Goal: Task Accomplishment & Management: Use online tool/utility

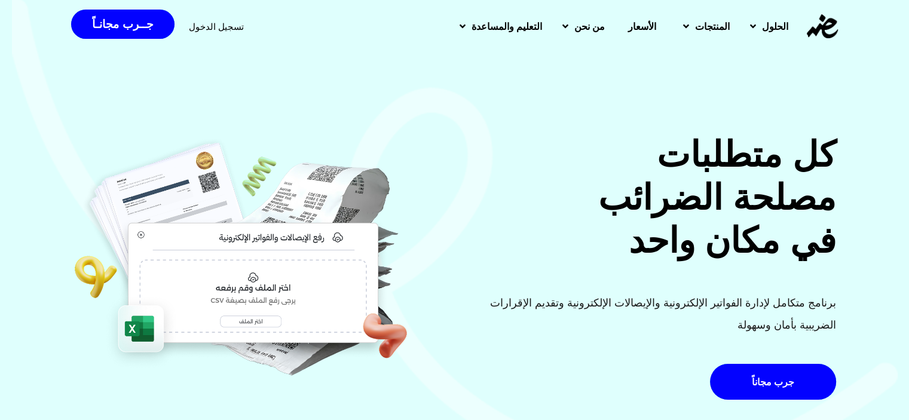
click at [206, 27] on span "تسجيل الدخول" at bounding box center [216, 26] width 55 height 9
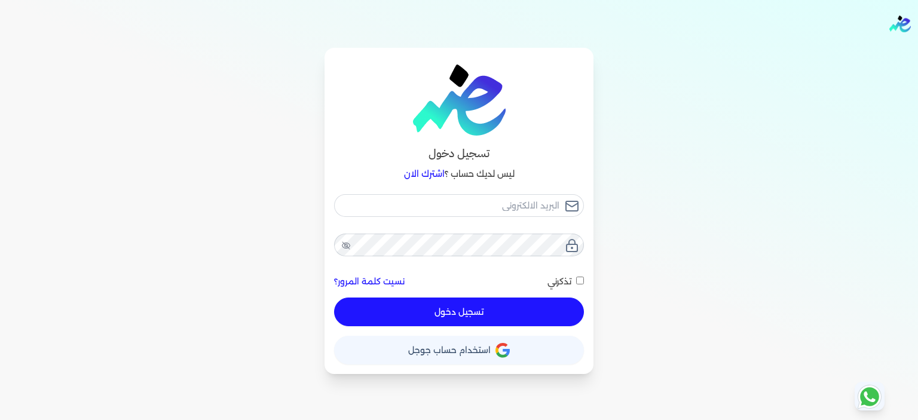
click at [409, 350] on button "حساب استخدام حساب جوجل" at bounding box center [459, 350] width 250 height 29
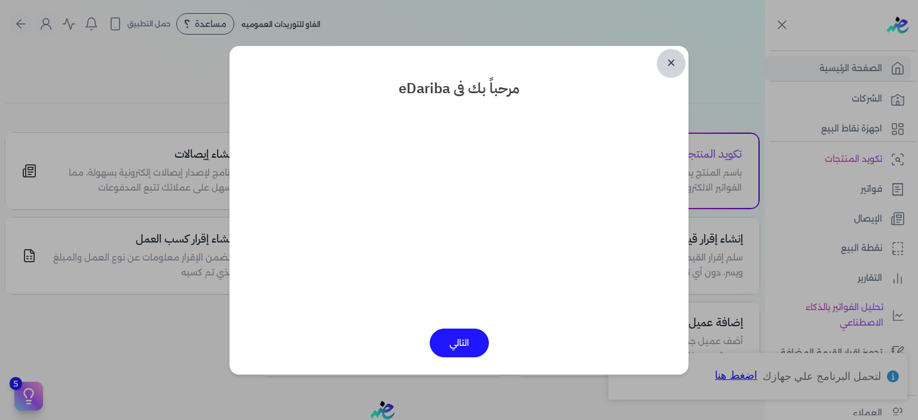
click at [679, 63] on link "✕" at bounding box center [671, 63] width 29 height 29
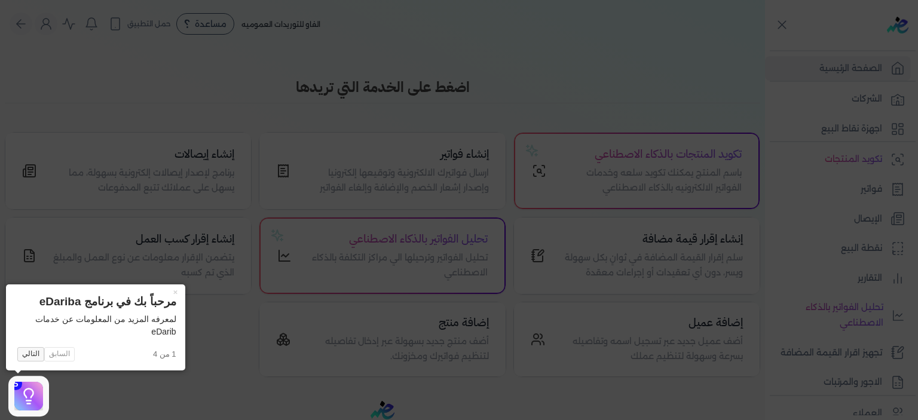
click at [33, 357] on button "التالي" at bounding box center [30, 354] width 27 height 14
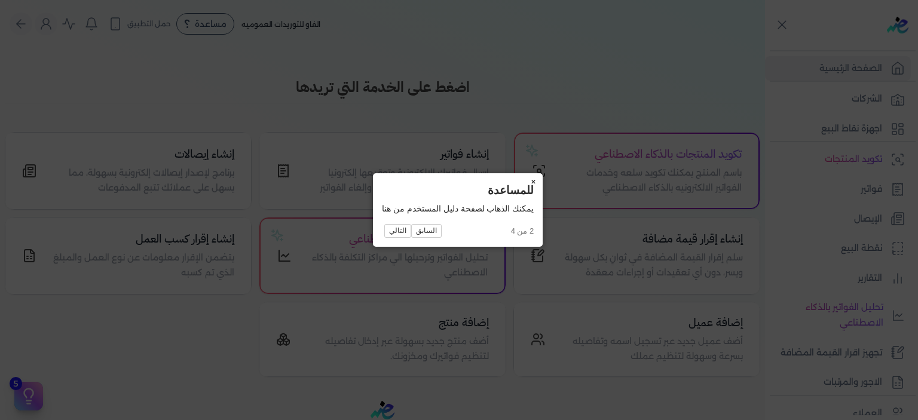
click at [530, 181] on button "×" at bounding box center [532, 181] width 19 height 17
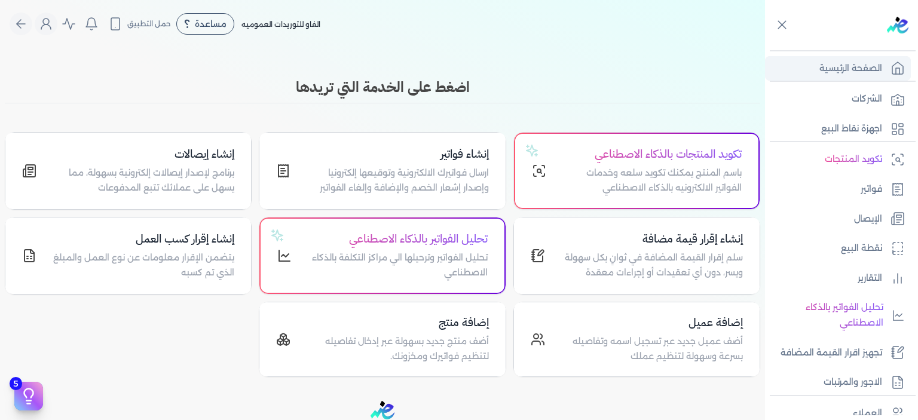
click at [832, 68] on p "الصفحة الرئيسية" at bounding box center [850, 69] width 63 height 16
click at [896, 69] on icon at bounding box center [897, 68] width 14 height 14
click at [426, 160] on h4 "إنشاء فواتير" at bounding box center [396, 154] width 183 height 17
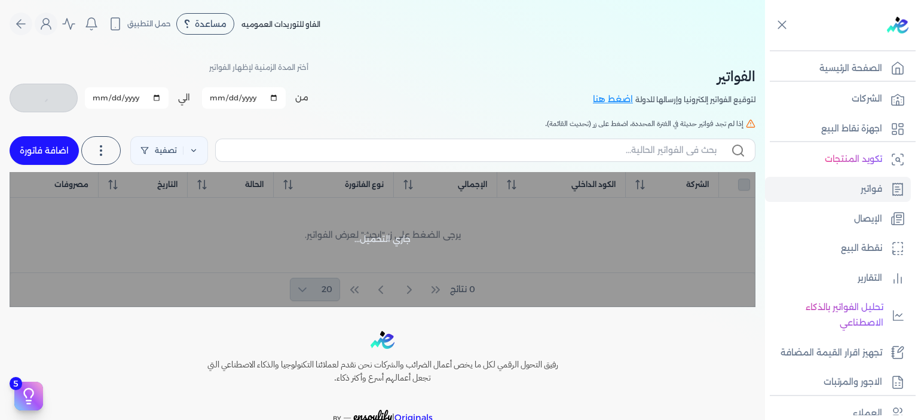
checkbox input "false"
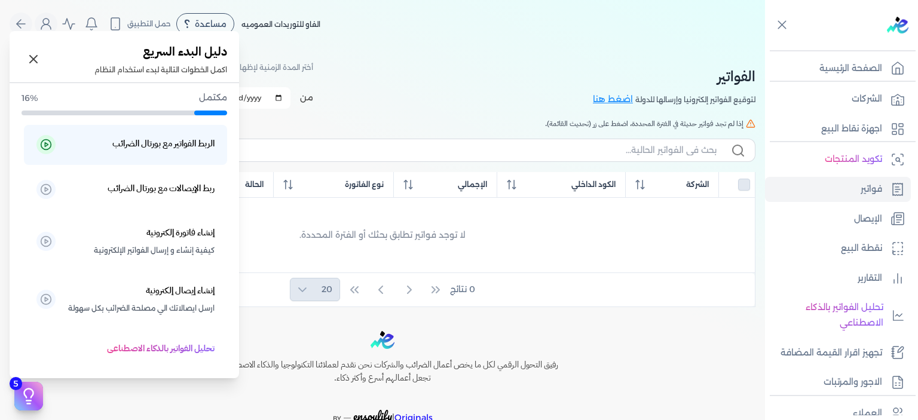
click at [26, 396] on icon at bounding box center [29, 396] width 18 height 18
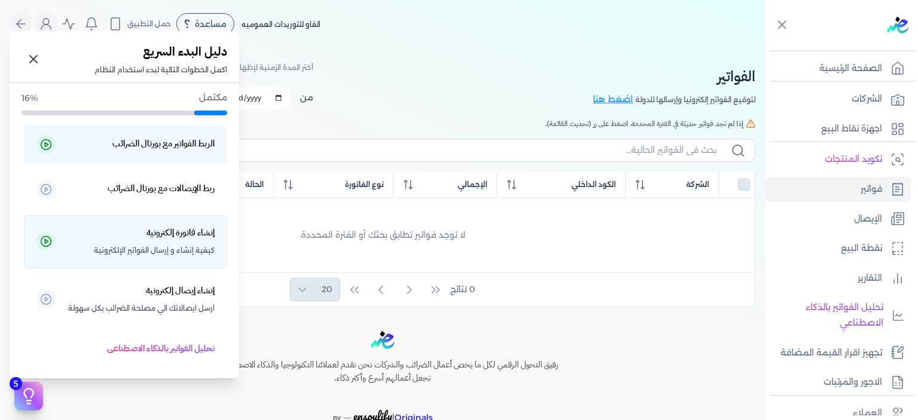
click at [116, 243] on span "كيفية إنشاء و إرسال الفواتير الإلكترونية" at bounding box center [154, 251] width 121 height 16
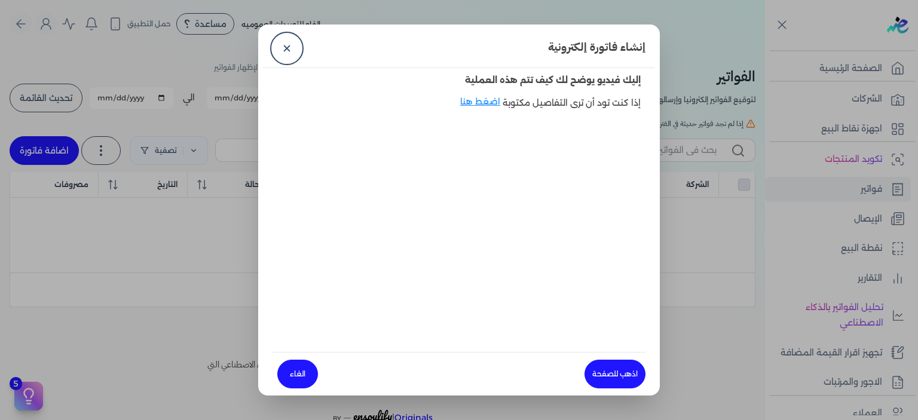
click at [53, 47] on dialog "إنشاء فاتورة إلكترونية ✕ إليك فيديو يوضح لك كيف تتم هذه العملية إذا كنت تود أن …" at bounding box center [459, 210] width 918 height 420
click at [288, 50] on link "✕" at bounding box center [286, 48] width 29 height 29
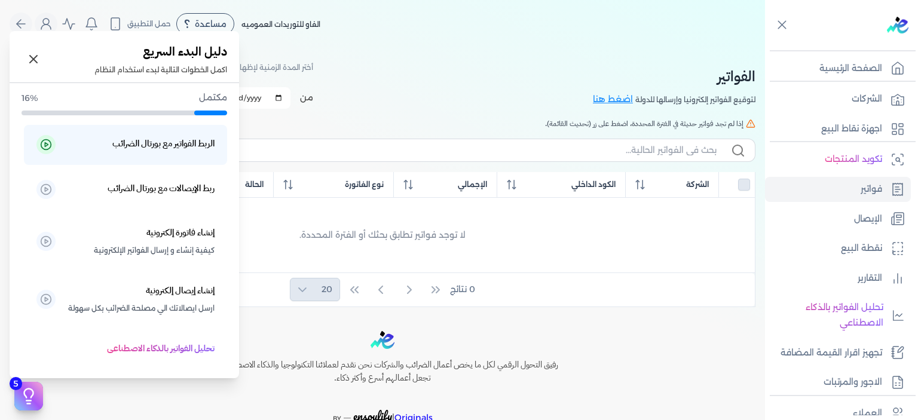
click at [26, 390] on icon at bounding box center [28, 393] width 9 height 9
drag, startPoint x: 19, startPoint y: 165, endPoint x: 14, endPoint y: 241, distance: 75.4
click at [14, 241] on div "مكتمل 16% الربط الفواتير مع بورتال الضرائب ربط الإيصالات مع بورتال الضرائب إنشا…" at bounding box center [124, 228] width 229 height 290
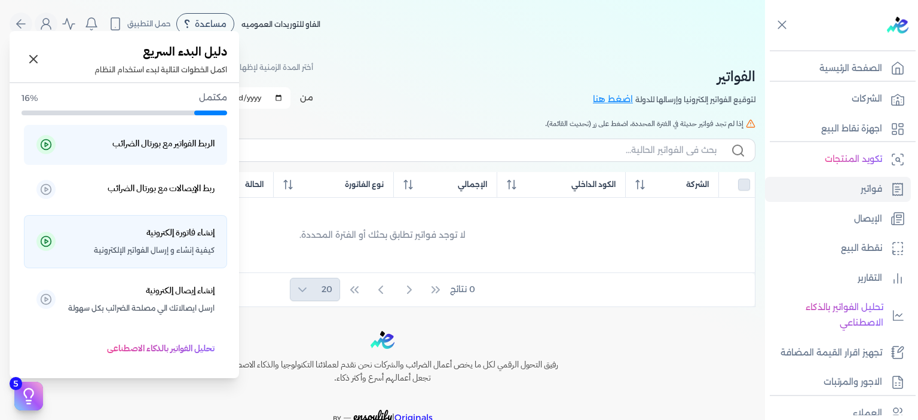
click at [112, 238] on p "إنشاء فاتورة إلكترونية كيفية إنشاء و إرسال الفواتير الإلكترونية" at bounding box center [141, 241] width 147 height 33
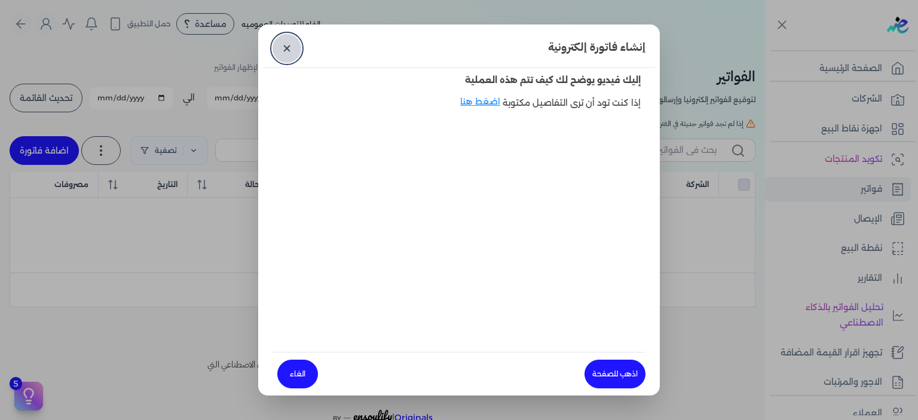
click at [288, 46] on link "✕" at bounding box center [286, 48] width 29 height 29
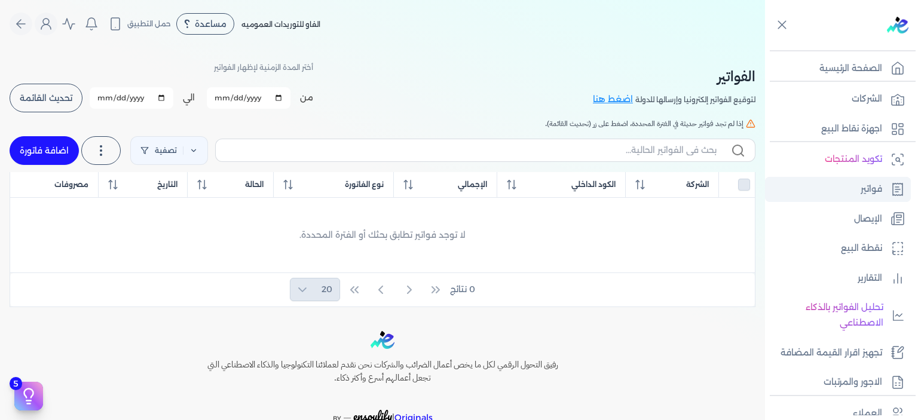
click at [853, 186] on link "فواتير" at bounding box center [838, 189] width 146 height 25
click at [742, 187] on div at bounding box center [736, 185] width 26 height 12
click at [45, 151] on link "اضافة فاتورة" at bounding box center [44, 150] width 69 height 29
select select "EGP"
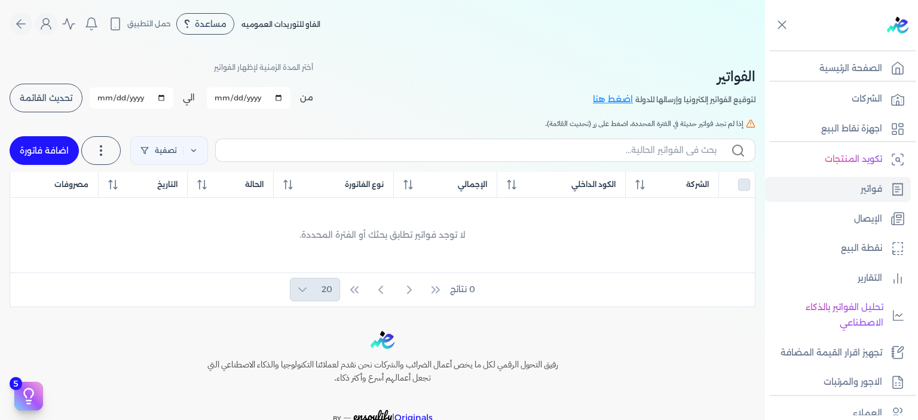
select select "B"
select select "EGS"
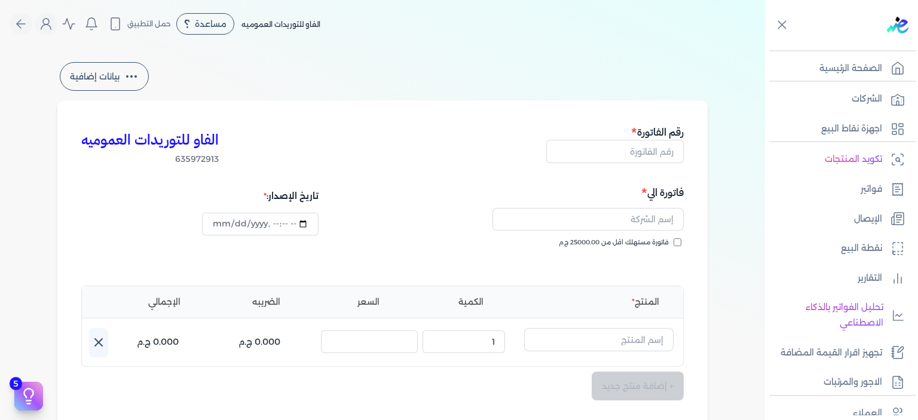
click at [115, 78] on button "بيانات إضافية" at bounding box center [104, 76] width 89 height 29
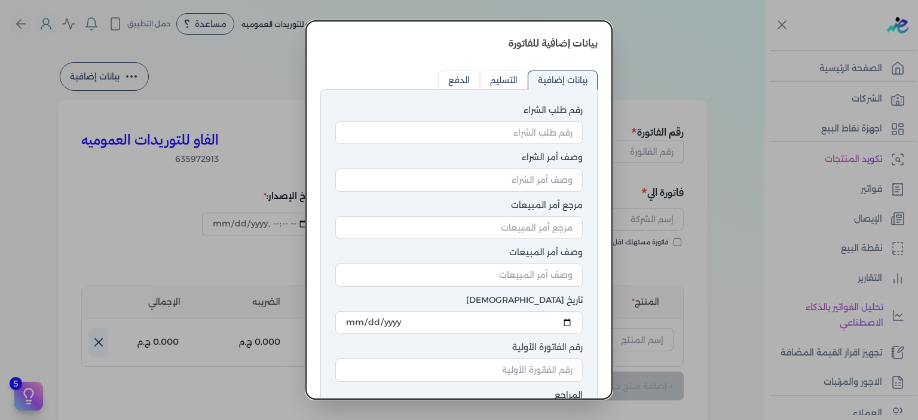
click at [496, 74] on input "التسليم" at bounding box center [504, 79] width 48 height 19
radio input "true"
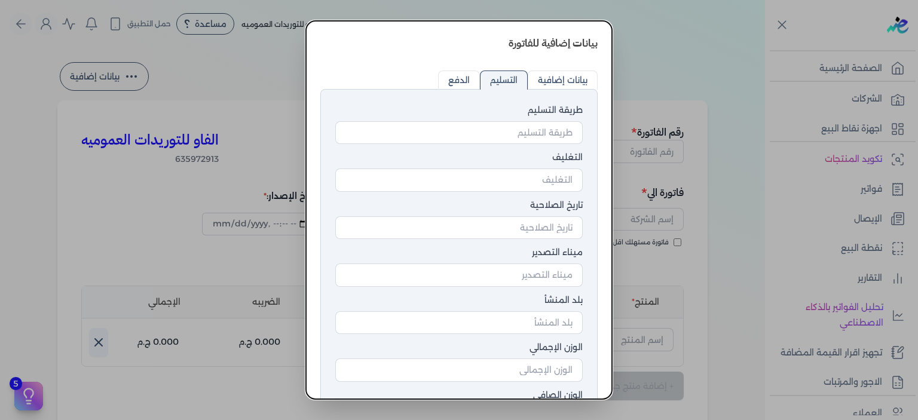
click at [551, 76] on input "بيانات إضافية" at bounding box center [562, 79] width 70 height 19
radio input "true"
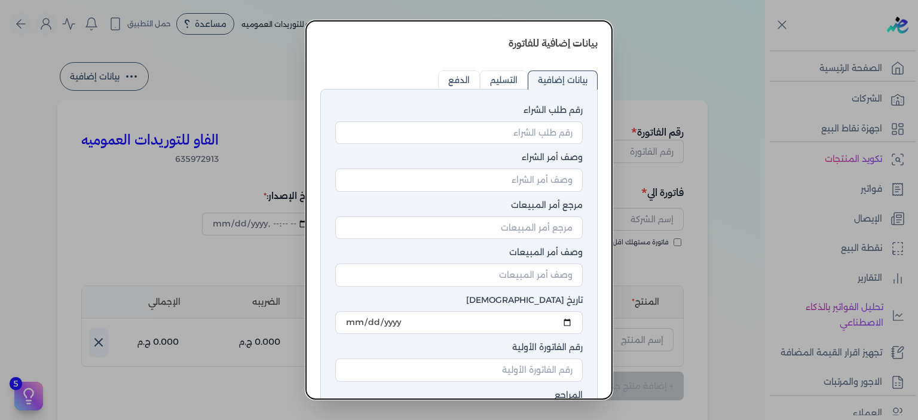
scroll to position [109, 0]
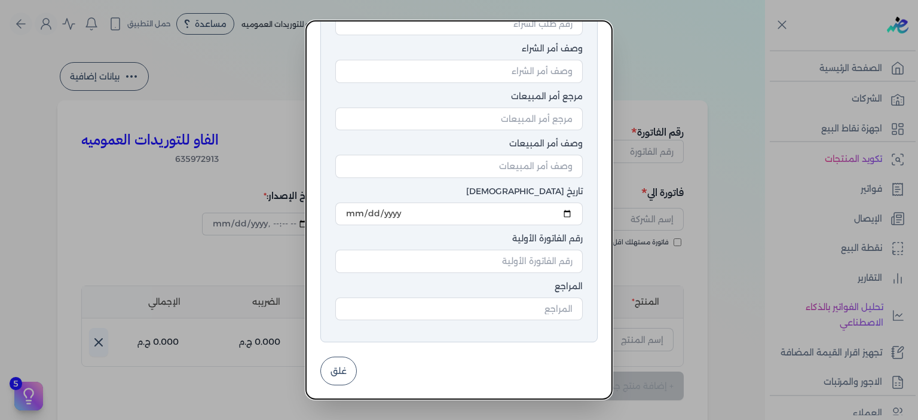
click at [344, 366] on button "غلق" at bounding box center [338, 371] width 36 height 29
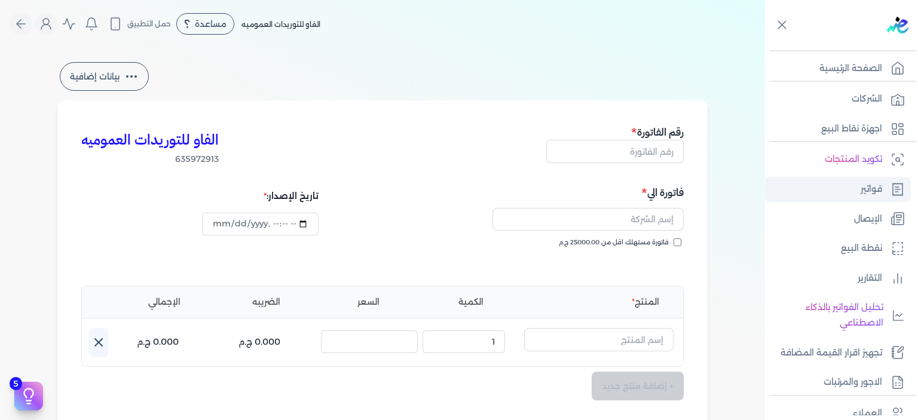
click at [826, 179] on link "فواتير" at bounding box center [838, 189] width 146 height 25
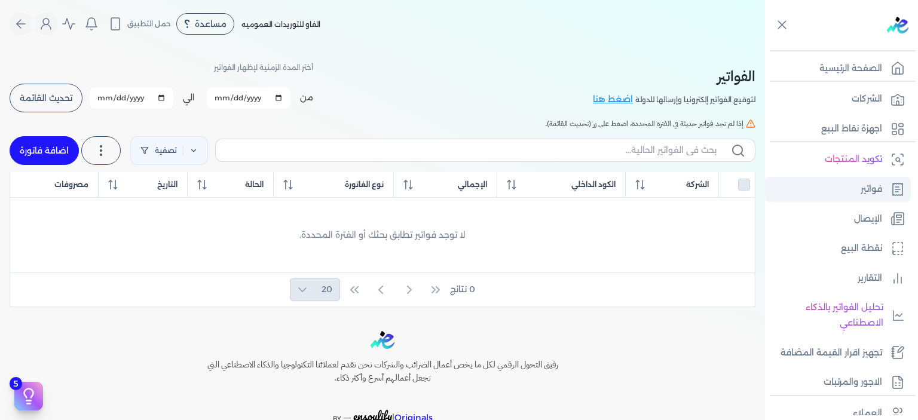
click at [826, 179] on link "فواتير" at bounding box center [838, 189] width 146 height 25
click at [826, 164] on p "تكويد المنتجات" at bounding box center [852, 160] width 57 height 16
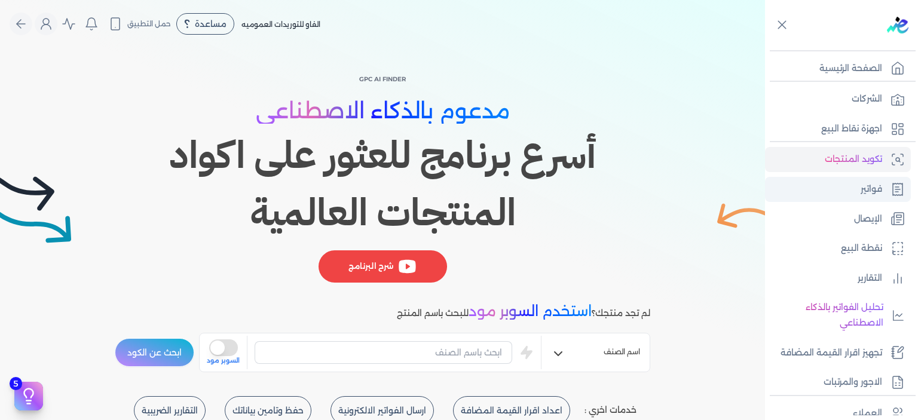
click at [832, 192] on link "فواتير" at bounding box center [838, 189] width 146 height 25
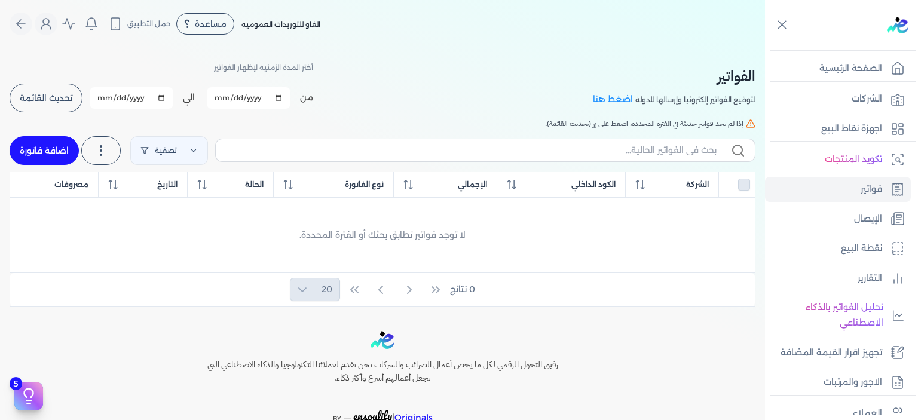
click at [723, 152] on label at bounding box center [485, 150] width 540 height 23
click at [716, 152] on input "text" at bounding box center [470, 150] width 491 height 13
click at [559, 120] on span "إذا لم تجد فواتير حديثة في الفترة المحددة، اضغط على زر (تحديث القائمة)." at bounding box center [644, 123] width 198 height 11
click at [106, 154] on icon at bounding box center [101, 150] width 14 height 14
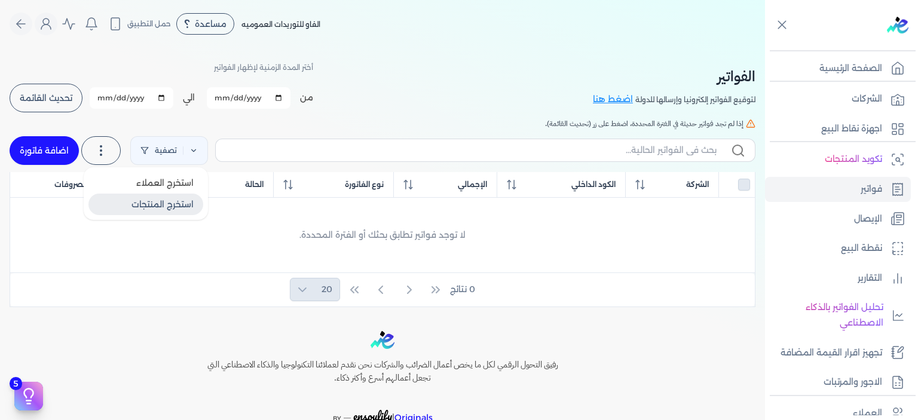
click at [128, 205] on button "استخرج المنتجات" at bounding box center [145, 205] width 115 height 22
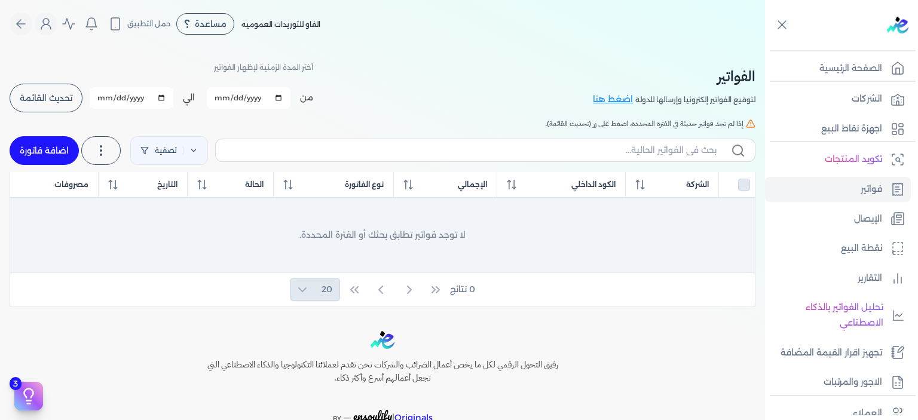
drag, startPoint x: 769, startPoint y: 207, endPoint x: 749, endPoint y: 210, distance: 21.1
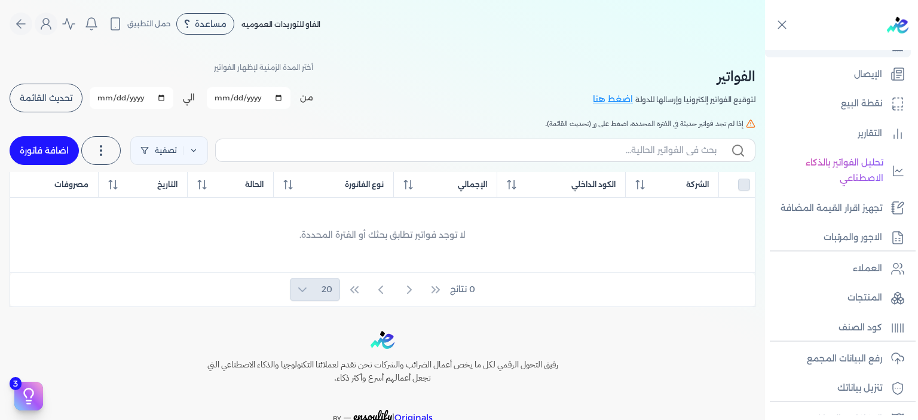
scroll to position [223, 0]
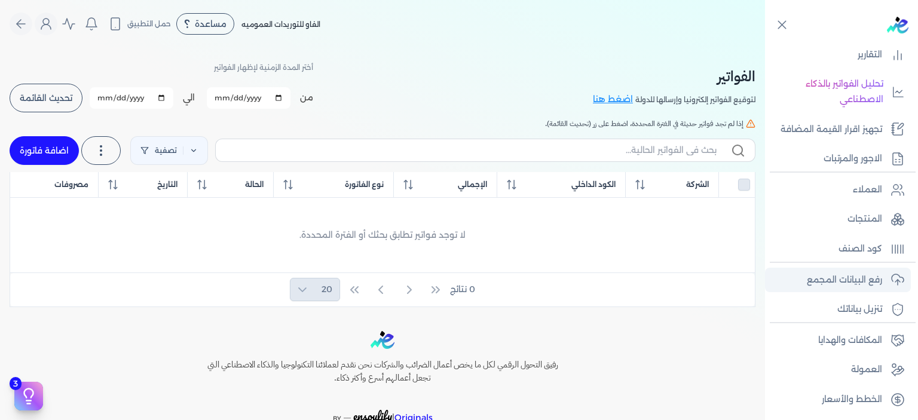
click at [867, 275] on p "رفع البيانات المجمع" at bounding box center [843, 280] width 75 height 16
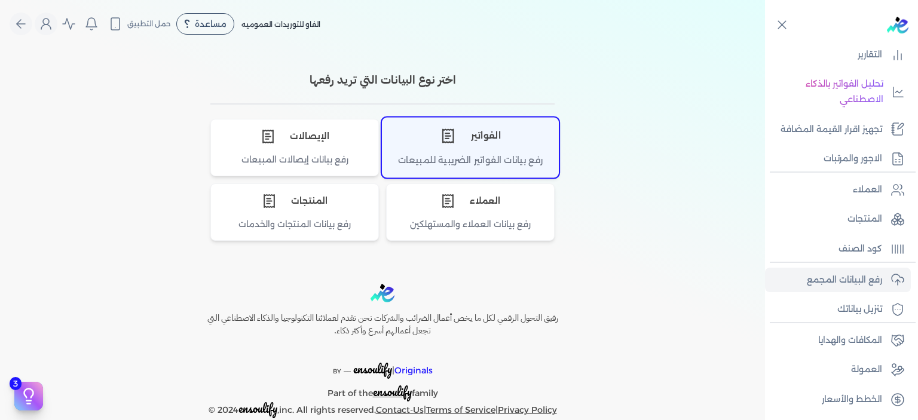
click at [478, 154] on div "رفع بيانات الفواتير الضريبية للمبيعات" at bounding box center [470, 165] width 176 height 23
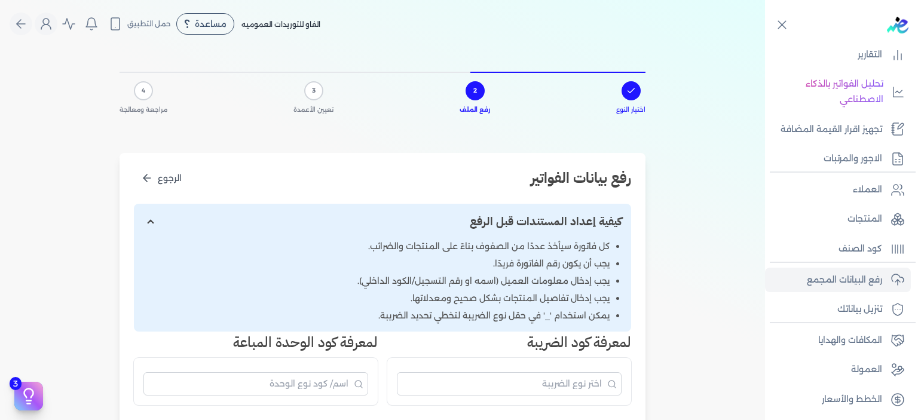
click at [688, 207] on div "اختيار النوع 2 رفع الملف 3 تعيين الأعمدة 4 مراجعة ومعالجة رفع بيانات الفواتير ا…" at bounding box center [382, 395] width 765 height 694
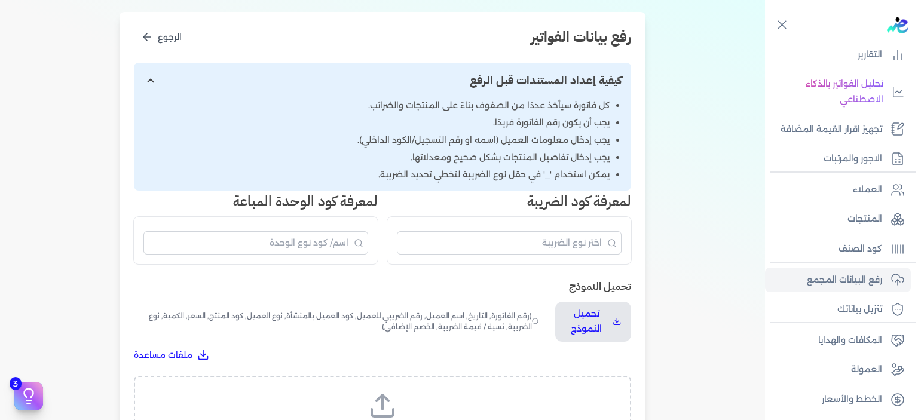
scroll to position [143, 0]
